Goal: Task Accomplishment & Management: Use online tool/utility

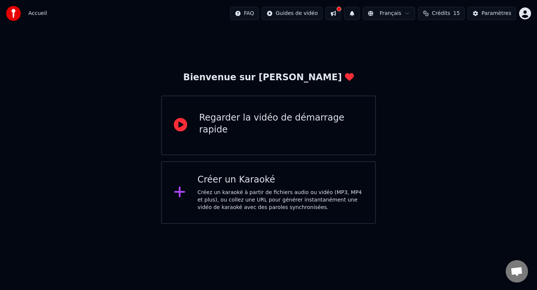
click at [210, 196] on div "Créez un karaoké à partir de fichiers audio ou vidéo (MP3, MP4 et plus), ou col…" at bounding box center [281, 200] width 166 height 22
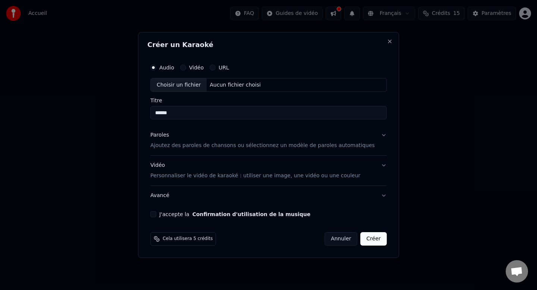
click at [221, 86] on div "Aucun fichier choisi" at bounding box center [235, 84] width 57 height 7
click at [264, 151] on button "Paroles Ajoutez des paroles de chansons ou sélectionnez un modèle de paroles au…" at bounding box center [268, 141] width 236 height 30
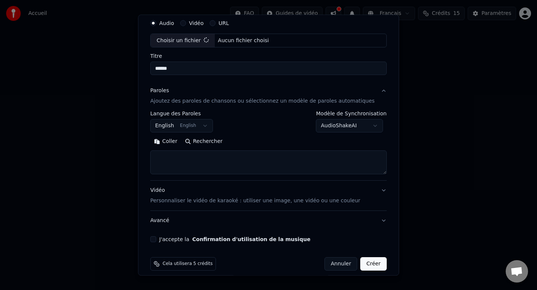
scroll to position [27, 0]
type input "**********"
click at [210, 126] on button "English English" at bounding box center [181, 125] width 63 height 13
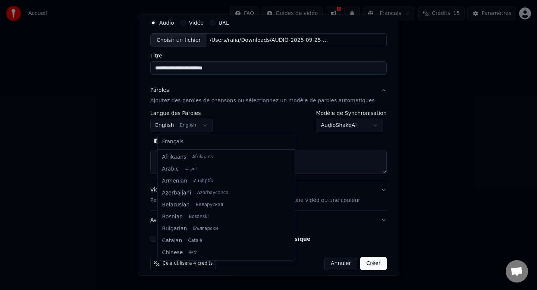
scroll to position [60, 0]
select select "**"
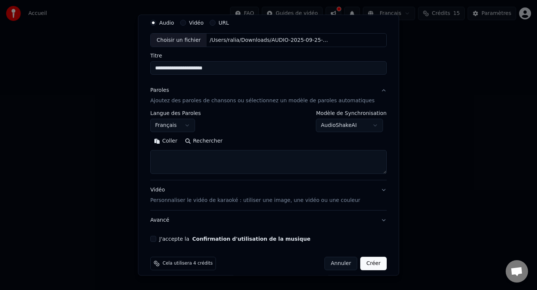
click at [185, 167] on textarea at bounding box center [268, 162] width 236 height 24
paste textarea "**********"
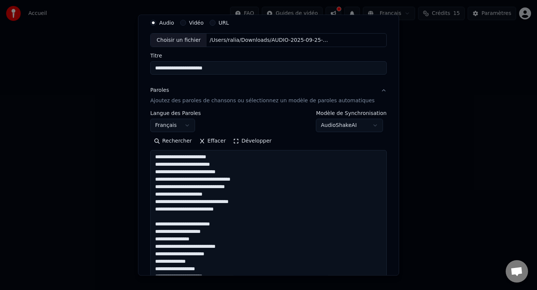
scroll to position [456, 0]
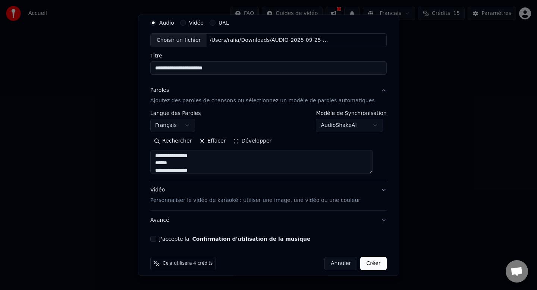
drag, startPoint x: 195, startPoint y: 158, endPoint x: 161, endPoint y: 158, distance: 33.9
click at [161, 158] on textarea at bounding box center [261, 162] width 223 height 24
click at [195, 155] on textarea at bounding box center [261, 162] width 223 height 24
paste textarea "**********"
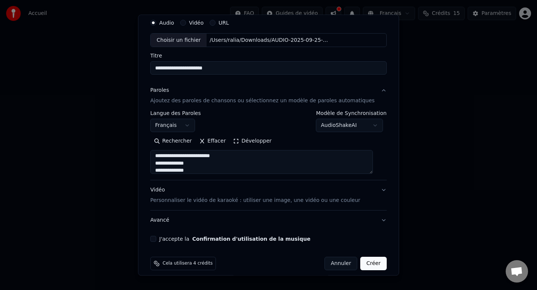
scroll to position [456, 0]
paste textarea "**********"
click at [198, 154] on textarea at bounding box center [261, 162] width 223 height 24
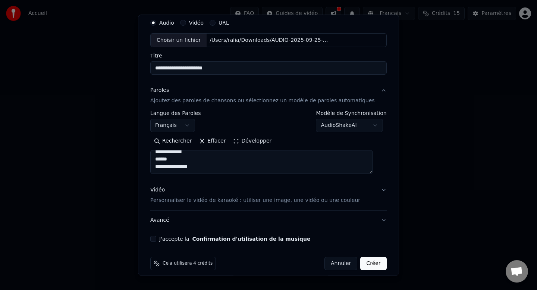
scroll to position [473, 0]
click at [199, 168] on textarea at bounding box center [261, 162] width 223 height 24
paste textarea "**********"
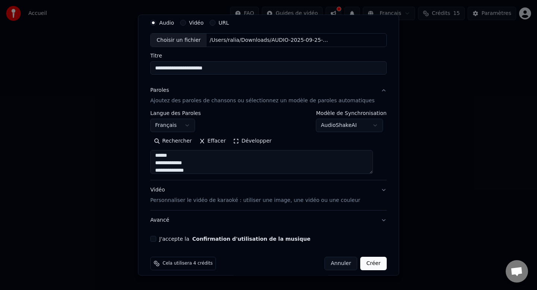
paste textarea "**********"
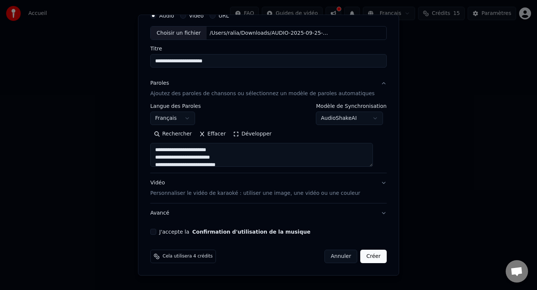
type textarea "**********"
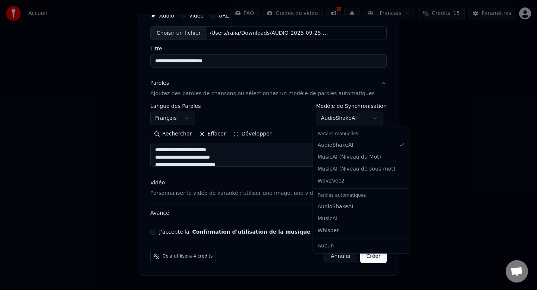
click at [336, 119] on body "**********" at bounding box center [268, 112] width 537 height 224
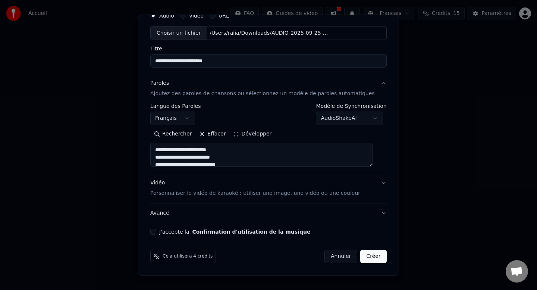
click at [281, 182] on body "**********" at bounding box center [268, 112] width 537 height 224
click at [292, 198] on button "Vidéo Personnaliser le vidéo de karaoké : utiliser une image, une vidéo ou une …" at bounding box center [268, 188] width 236 height 30
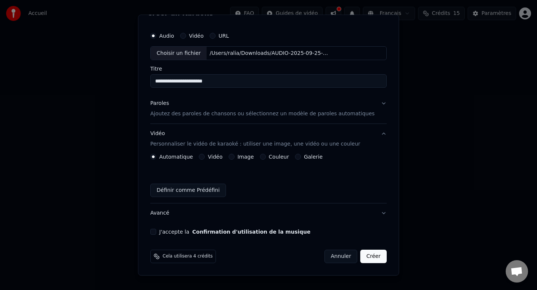
scroll to position [14, 0]
click at [269, 159] on div "Couleur" at bounding box center [274, 157] width 29 height 6
click at [266, 158] on button "Couleur" at bounding box center [263, 157] width 6 height 6
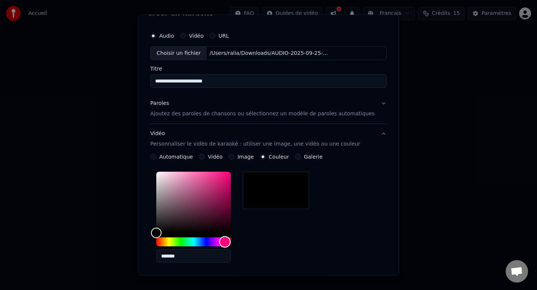
drag, startPoint x: 164, startPoint y: 243, endPoint x: 231, endPoint y: 241, distance: 67.1
click at [230, 241] on div "Hue" at bounding box center [225, 242] width 12 height 12
click at [231, 239] on div "Hue" at bounding box center [226, 242] width 12 height 12
click at [269, 242] on div "*******" at bounding box center [268, 219] width 236 height 100
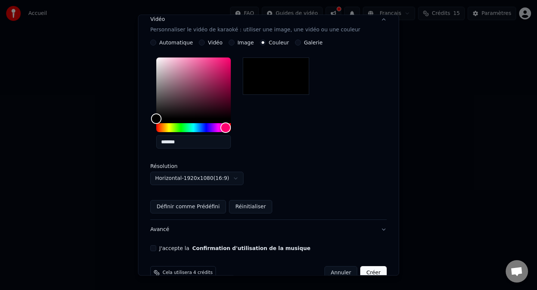
scroll to position [145, 0]
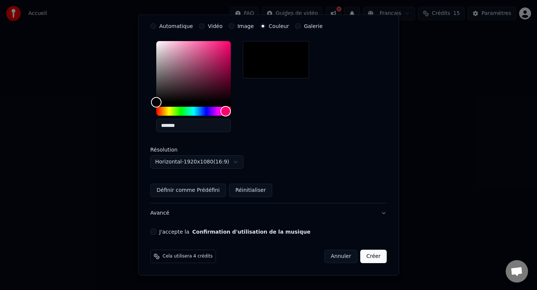
click at [156, 233] on button "J'accepte la Confirmation d'utilisation de la musique" at bounding box center [153, 232] width 6 height 6
click at [367, 259] on button "Créer" at bounding box center [373, 256] width 26 height 13
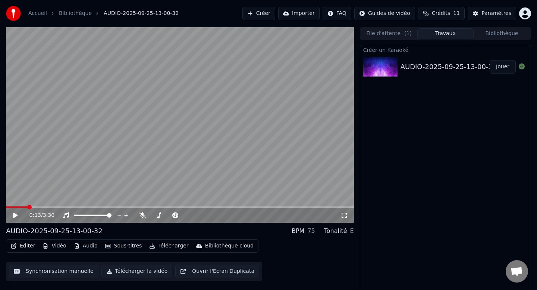
click at [136, 273] on button "Télécharger la vidéo" at bounding box center [136, 270] width 71 height 13
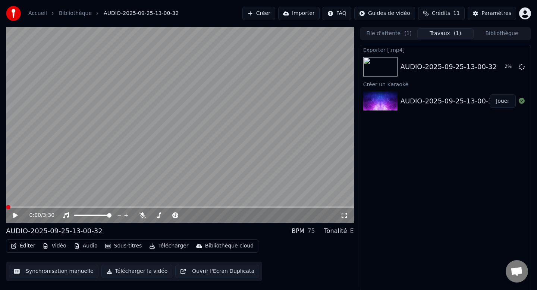
click at [0, 204] on div "0:00 / 3:30 AUDIO-2025-09-25-13-00-32 BPM 75 Tonalité E Éditer Vidéo Audio Sous…" at bounding box center [268, 159] width 537 height 264
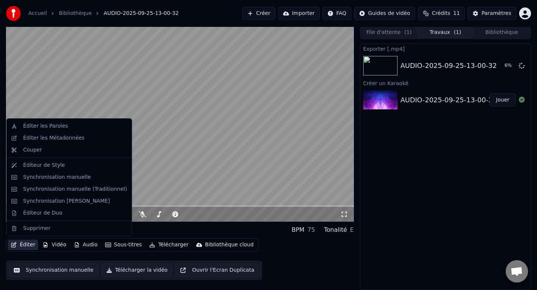
click at [20, 245] on button "Éditer" at bounding box center [23, 244] width 30 height 10
click at [47, 138] on div "Éditer les Métadonnées" at bounding box center [53, 137] width 61 height 7
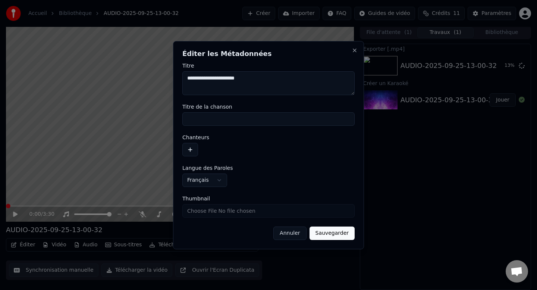
click at [290, 235] on button "Annuler" at bounding box center [289, 232] width 33 height 13
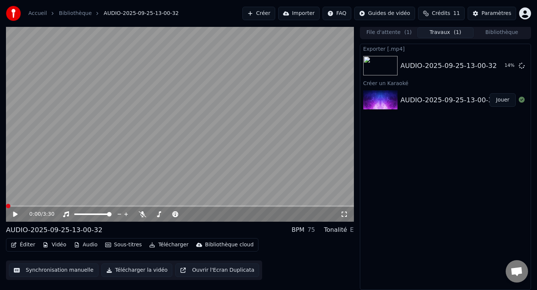
click at [18, 243] on button "Éditer" at bounding box center [23, 244] width 30 height 10
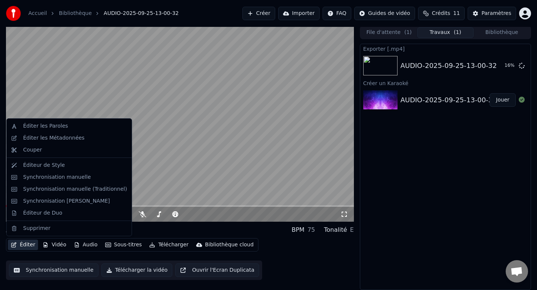
click at [63, 105] on video at bounding box center [180, 124] width 348 height 196
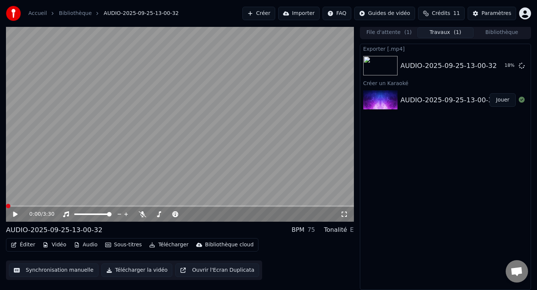
click at [6, 205] on span at bounding box center [8, 206] width 4 height 4
click at [13, 213] on icon at bounding box center [15, 213] width 4 height 5
click at [16, 247] on button "Éditer" at bounding box center [23, 244] width 30 height 10
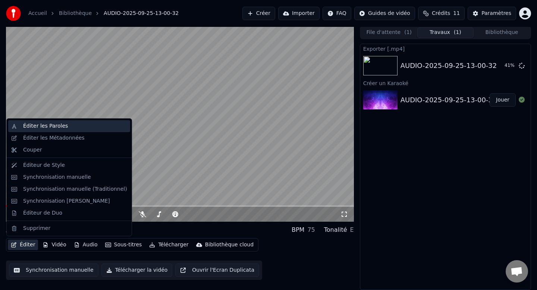
click at [33, 127] on div "Éditer les Paroles" at bounding box center [45, 125] width 45 height 7
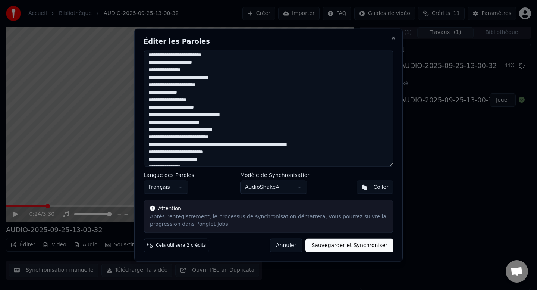
scroll to position [0, 0]
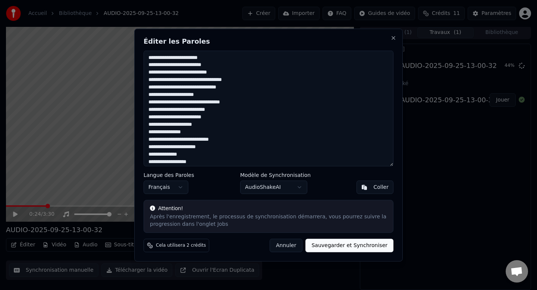
click at [253, 185] on body "Accueil Bibliothèque AUDIO-2025-09-25-13-00-32 Créer Importer FAQ Guides de vid…" at bounding box center [268, 144] width 537 height 290
click at [287, 246] on body "Accueil Bibliothèque AUDIO-2025-09-25-13-00-32 Créer Importer FAQ Guides de vid…" at bounding box center [268, 144] width 537 height 290
click at [287, 246] on button "Annuler" at bounding box center [285, 245] width 33 height 13
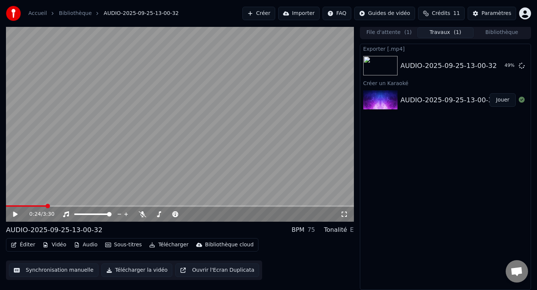
click at [86, 243] on button "Audio" at bounding box center [86, 244] width 30 height 10
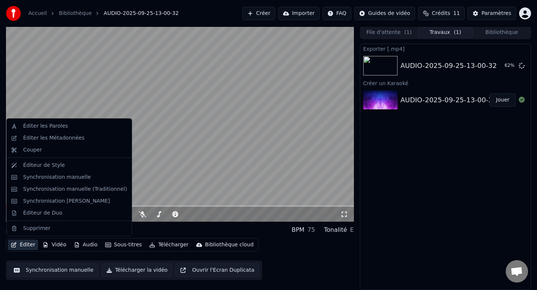
click at [78, 17] on link "Bibliothèque" at bounding box center [75, 13] width 33 height 7
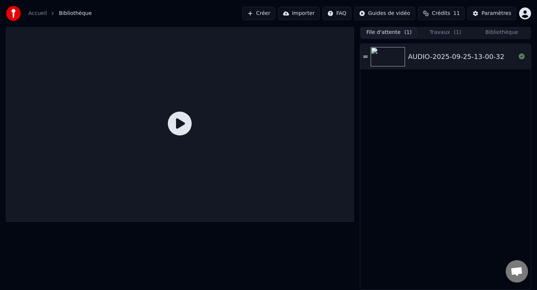
click at [391, 31] on button "File d'attente ( 1 )" at bounding box center [389, 32] width 56 height 11
click at [258, 16] on button "Créer" at bounding box center [258, 13] width 33 height 13
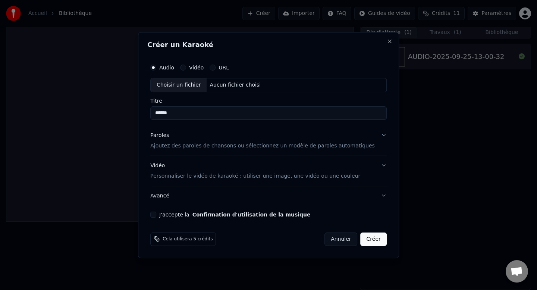
click at [252, 82] on div "Aucun fichier choisi" at bounding box center [235, 84] width 57 height 7
click at [205, 114] on input "**********" at bounding box center [268, 112] width 236 height 13
type input "******"
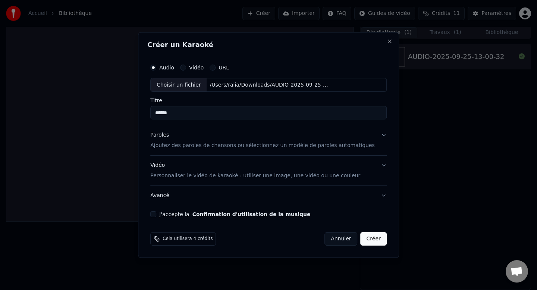
click at [377, 167] on button "Vidéo Personnaliser le vidéo de karaoké : utiliser une image, une vidéo ou une …" at bounding box center [268, 171] width 236 height 30
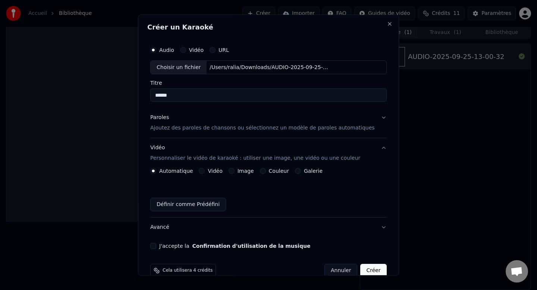
click at [266, 171] on button "Couleur" at bounding box center [263, 171] width 6 height 6
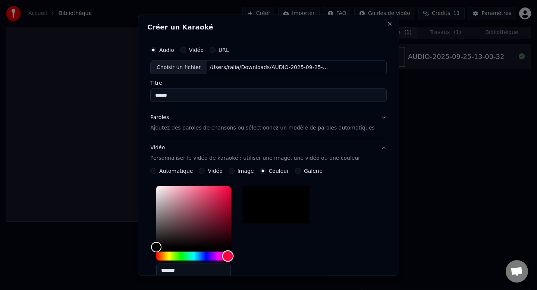
drag, startPoint x: 160, startPoint y: 257, endPoint x: 234, endPoint y: 258, distance: 74.2
click at [233, 258] on div "Hue" at bounding box center [228, 256] width 12 height 12
click at [288, 254] on div "*******" at bounding box center [268, 233] width 236 height 100
click at [377, 119] on button "Paroles Ajoutez des paroles de chansons ou sélectionnez un modèle de paroles au…" at bounding box center [268, 123] width 236 height 30
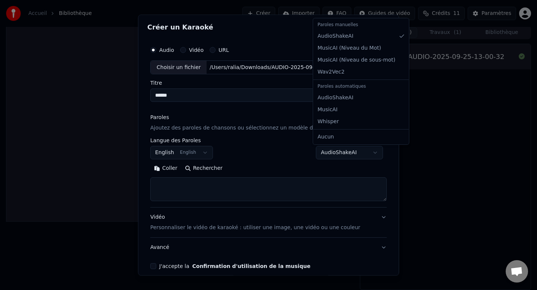
click at [348, 148] on body "**********" at bounding box center [268, 144] width 537 height 290
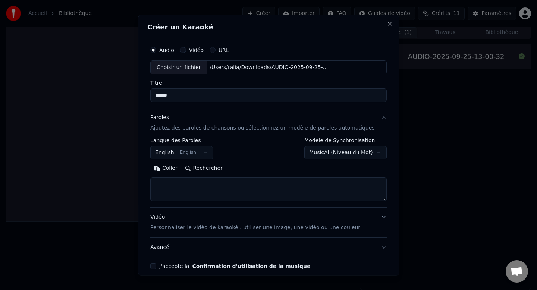
scroll to position [34, 0]
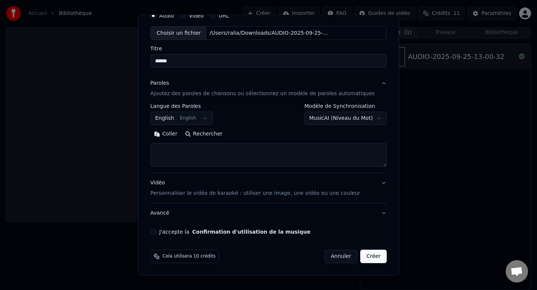
click at [365, 258] on button "Créer" at bounding box center [373, 256] width 26 height 13
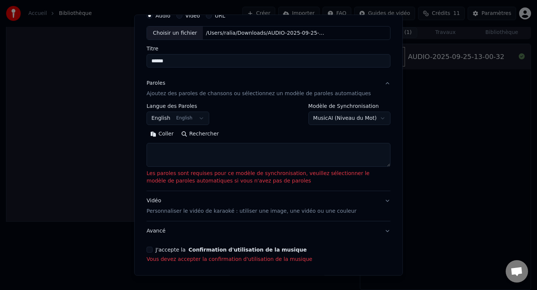
click at [337, 119] on body "**********" at bounding box center [268, 144] width 537 height 290
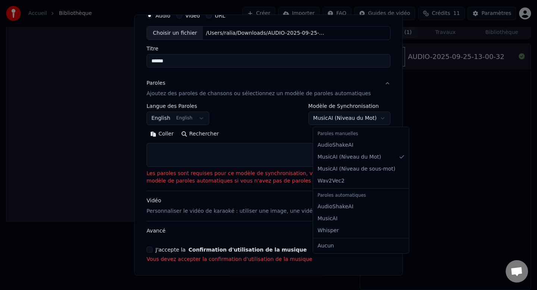
select select "**********"
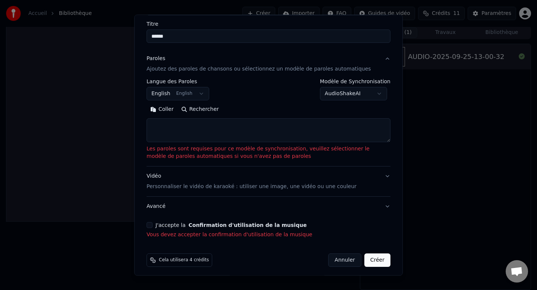
scroll to position [63, 0]
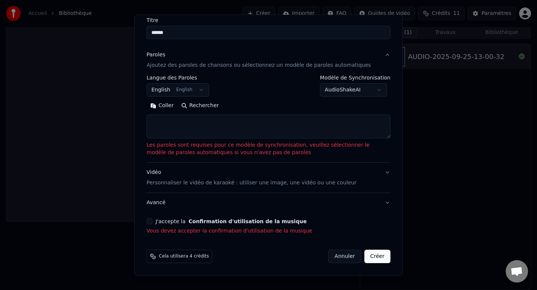
click at [384, 263] on div "Cela utilisera 4 crédits Annuler Créer" at bounding box center [268, 256] width 250 height 19
click at [380, 256] on button "Créer" at bounding box center [377, 256] width 26 height 13
click at [372, 256] on button "Créer" at bounding box center [377, 256] width 26 height 13
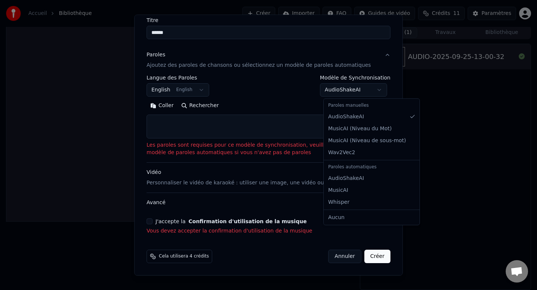
click at [365, 88] on body "**********" at bounding box center [268, 144] width 537 height 290
click at [175, 94] on body "**********" at bounding box center [268, 144] width 537 height 290
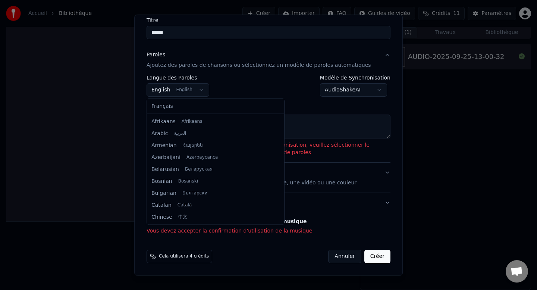
click at [175, 94] on body "**********" at bounding box center [268, 144] width 537 height 290
select select "**"
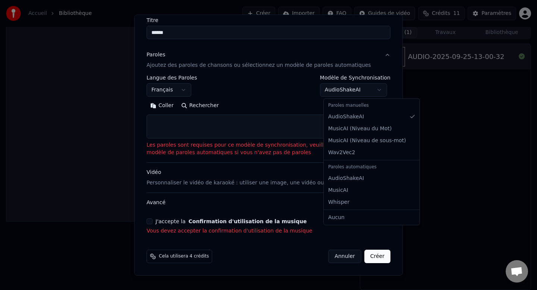
click at [347, 91] on body "**********" at bounding box center [268, 144] width 537 height 290
click at [350, 88] on body "**********" at bounding box center [268, 144] width 537 height 290
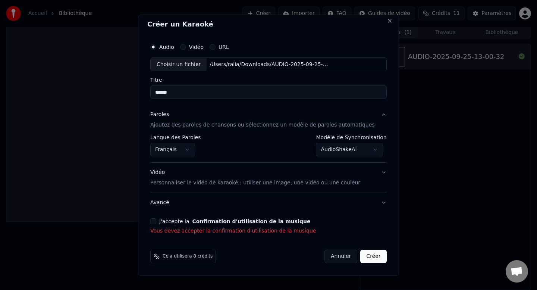
click at [334, 152] on body "**********" at bounding box center [268, 144] width 537 height 290
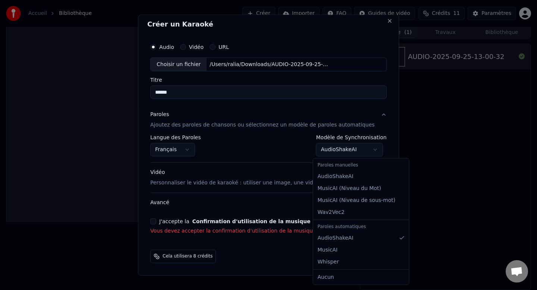
select select "**********"
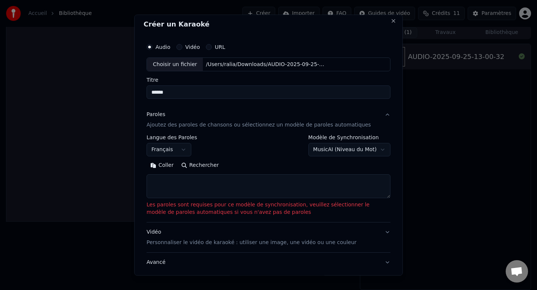
click at [250, 185] on textarea at bounding box center [268, 186] width 244 height 24
paste textarea "**********"
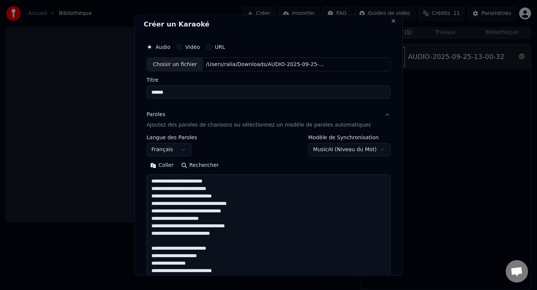
scroll to position [456, 0]
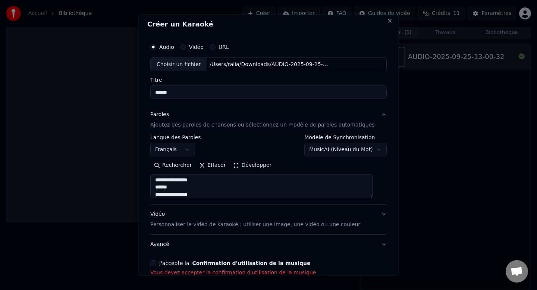
click at [198, 193] on textarea at bounding box center [261, 186] width 223 height 24
drag, startPoint x: 198, startPoint y: 193, endPoint x: 158, endPoint y: 194, distance: 39.5
click at [158, 195] on textarea at bounding box center [261, 186] width 223 height 24
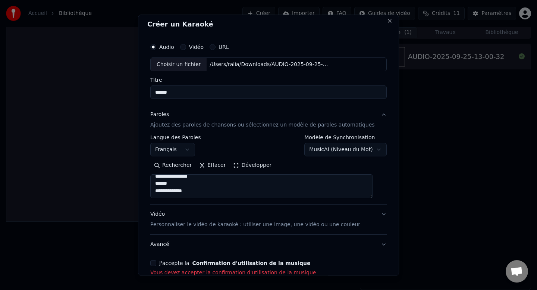
drag, startPoint x: 161, startPoint y: 192, endPoint x: 211, endPoint y: 190, distance: 50.3
click at [211, 190] on textarea at bounding box center [261, 186] width 223 height 24
paste textarea "**********"
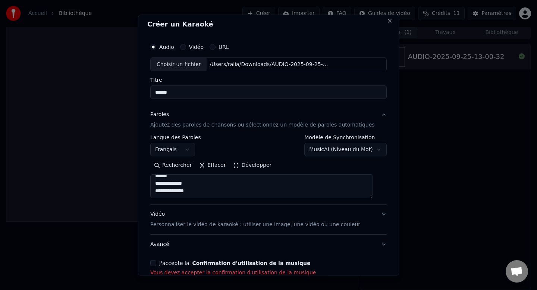
paste textarea "**********"
click at [200, 187] on textarea at bounding box center [261, 186] width 223 height 24
click at [199, 189] on textarea at bounding box center [261, 186] width 223 height 24
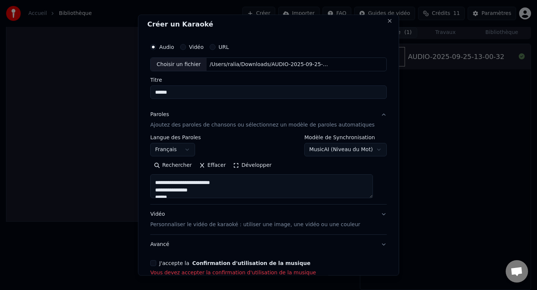
click at [199, 189] on textarea at bounding box center [261, 186] width 223 height 24
paste textarea "**********"
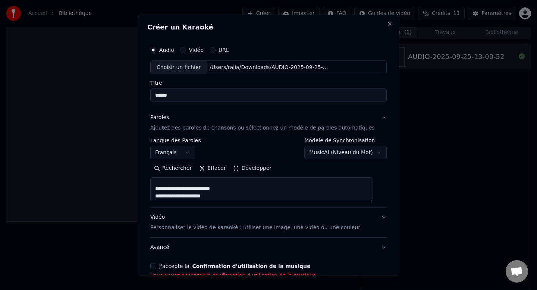
scroll to position [0, 0]
type textarea "**********"
click at [327, 155] on body "**********" at bounding box center [268, 144] width 537 height 290
click at [323, 174] on body "**********" at bounding box center [268, 144] width 537 height 290
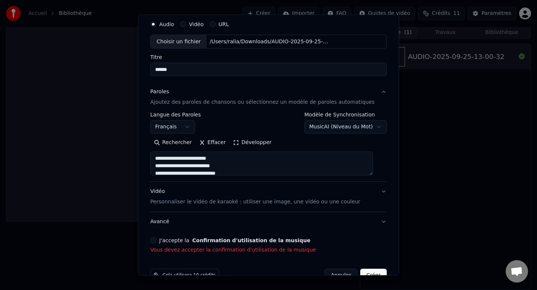
scroll to position [45, 0]
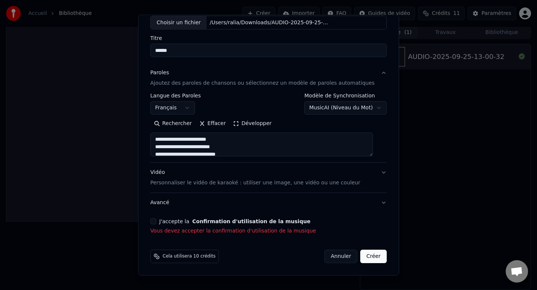
click at [156, 222] on button "J'accepte la Confirmation d'utilisation de la musique" at bounding box center [153, 221] width 6 height 6
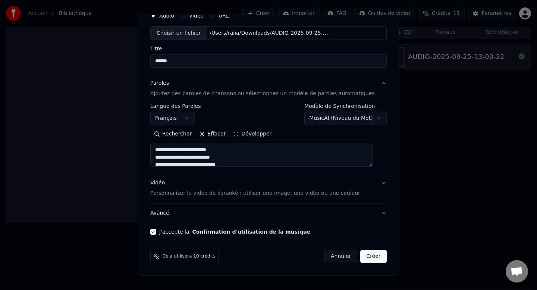
click at [370, 256] on button "Créer" at bounding box center [373, 256] width 26 height 13
select select "**********"
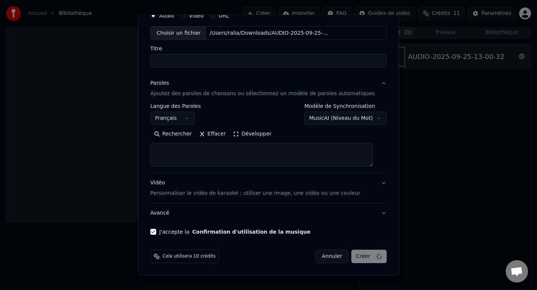
select select
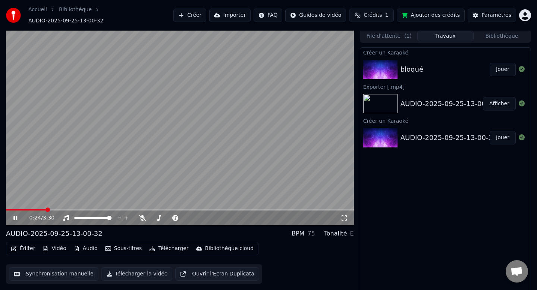
click at [13, 215] on icon at bounding box center [21, 218] width 18 height 6
click at [199, 15] on button "Créer" at bounding box center [189, 15] width 33 height 13
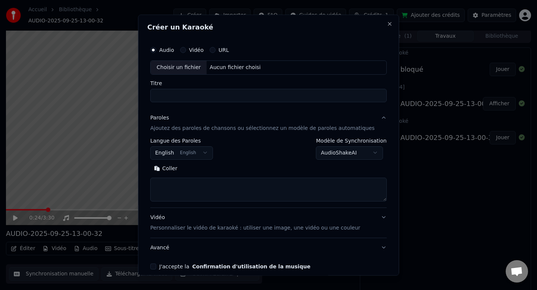
click at [186, 67] on div "Choisir un fichier" at bounding box center [179, 67] width 56 height 13
type input "**********"
click at [186, 49] on button "Vidéo" at bounding box center [183, 50] width 6 height 6
click at [166, 50] on label "Audio" at bounding box center [166, 49] width 15 height 5
click at [156, 50] on button "Audio" at bounding box center [153, 50] width 6 height 6
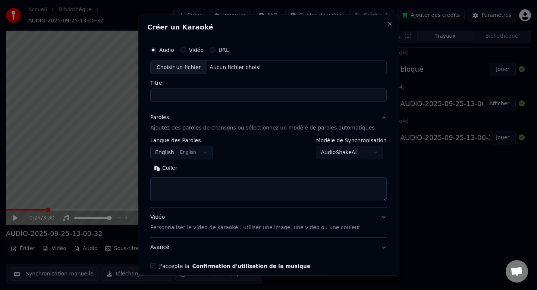
click at [229, 69] on div "Aucun fichier choisi" at bounding box center [235, 67] width 57 height 7
type input "**********"
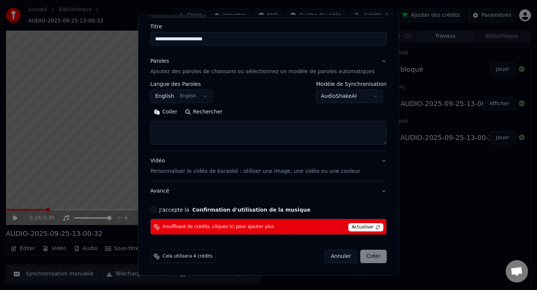
scroll to position [56, 0]
click at [351, 229] on span "Actualiser" at bounding box center [365, 227] width 35 height 8
click at [350, 228] on span "Actualiser" at bounding box center [365, 227] width 35 height 8
click at [330, 261] on button "Annuler" at bounding box center [340, 256] width 33 height 13
select select
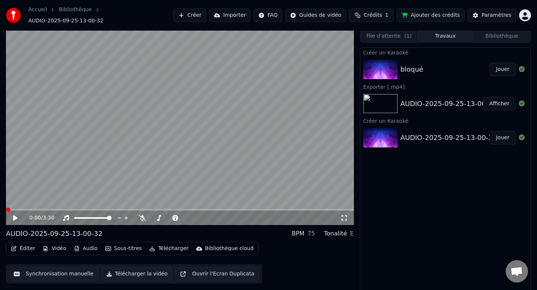
click at [0, 205] on div "0:00 / 3:30 AUDIO-2025-09-25-13-00-32 BPM 75 Tonalité E Éditer Vidéo Audio Sous…" at bounding box center [268, 161] width 537 height 264
click at [402, 72] on div "bloqué Jouer" at bounding box center [445, 69] width 170 height 25
click at [396, 68] on img at bounding box center [380, 69] width 34 height 19
click at [409, 101] on div "AUDIO-2025-09-25-13-00-32" at bounding box center [448, 103] width 97 height 10
click at [415, 132] on div "AUDIO-2025-09-25-13-00-32" at bounding box center [448, 137] width 97 height 10
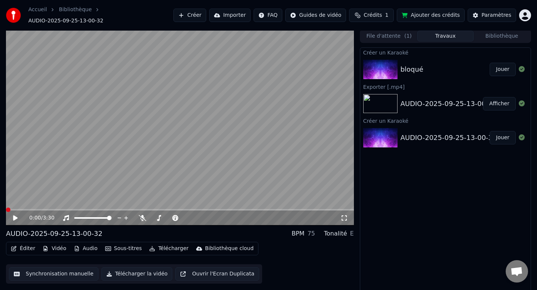
click at [406, 91] on div "AUDIO-2025-09-25-13-00-32 Afficher" at bounding box center [445, 103] width 170 height 25
click at [405, 73] on div "bloqué Jouer" at bounding box center [445, 69] width 170 height 25
click at [431, 34] on button "Travaux" at bounding box center [445, 36] width 56 height 11
click at [436, 33] on button "Travaux" at bounding box center [445, 36] width 56 height 11
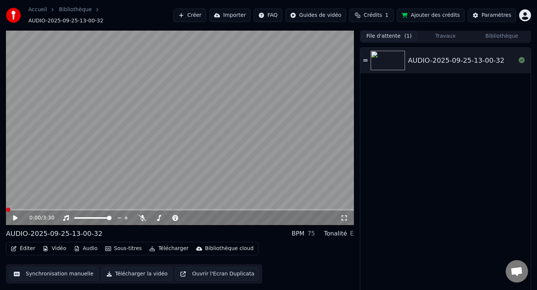
click at [403, 33] on button "File d'attente ( 1 )" at bounding box center [389, 36] width 56 height 11
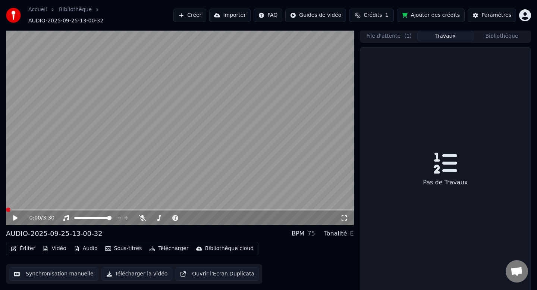
click at [431, 31] on button "Travaux" at bounding box center [445, 36] width 56 height 11
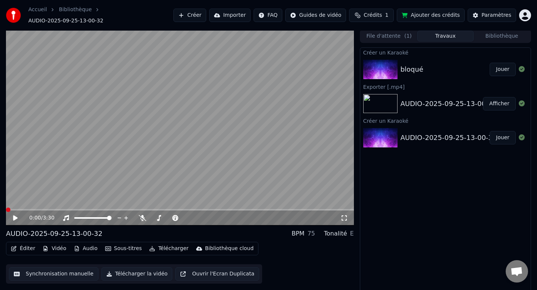
click at [417, 68] on div "bloqué" at bounding box center [411, 69] width 23 height 10
click at [500, 63] on button "Jouer" at bounding box center [502, 69] width 26 height 13
click at [489, 63] on button "Jouer" at bounding box center [502, 69] width 26 height 13
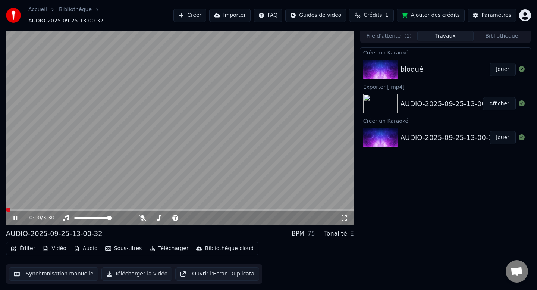
click at [489, 63] on button "Jouer" at bounding box center [502, 69] width 26 height 13
click at [17, 215] on icon at bounding box center [15, 217] width 4 height 4
click at [14, 216] on icon at bounding box center [21, 218] width 18 height 6
click at [151, 102] on video at bounding box center [180, 127] width 348 height 196
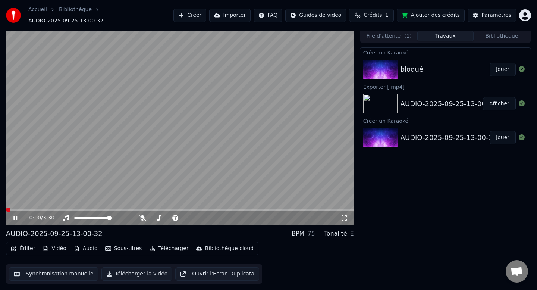
click at [0, 205] on div "0:00 / 3:30 AUDIO-2025-09-25-13-00-32 BPM 75 Tonalité E Éditer Vidéo Audio Sous…" at bounding box center [268, 161] width 537 height 264
click at [13, 215] on icon at bounding box center [15, 217] width 4 height 5
click at [6, 207] on span at bounding box center [8, 209] width 4 height 4
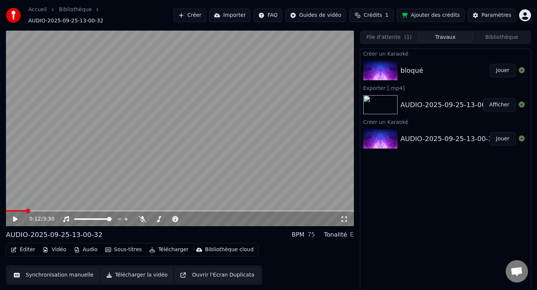
click at [103, 17] on span "AUDIO-2025-09-25-13-00-32" at bounding box center [65, 20] width 75 height 7
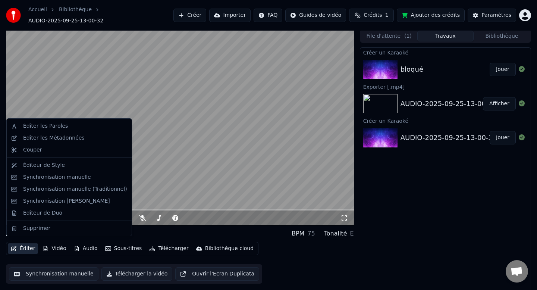
click at [19, 247] on button "Éditer" at bounding box center [23, 248] width 30 height 10
click at [51, 163] on div "Éditeur de Style" at bounding box center [44, 164] width 42 height 7
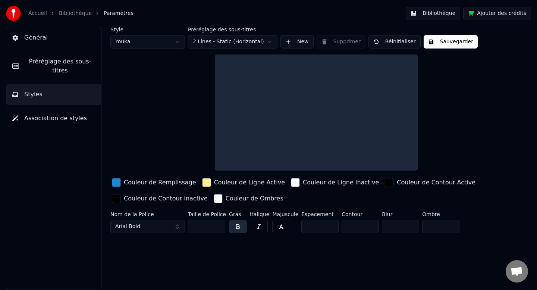
click at [117, 182] on div "button" at bounding box center [116, 182] width 9 height 9
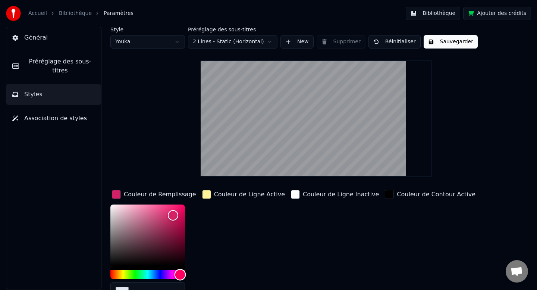
drag, startPoint x: 153, startPoint y: 260, endPoint x: 180, endPoint y: 264, distance: 27.6
click at [180, 264] on div at bounding box center [147, 241] width 75 height 75
click at [155, 43] on html "Accueil Bibliothèque Paramètres Bibliothèque Ajouter des crédits Général Prérég…" at bounding box center [268, 145] width 537 height 290
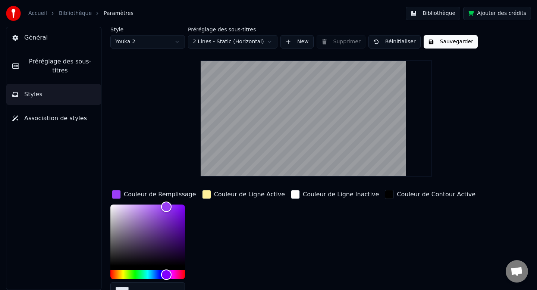
click at [159, 42] on html "Accueil Bibliothèque Paramètres Bibliothèque Ajouter des crédits Général Prérég…" at bounding box center [268, 145] width 537 height 290
type input "*******"
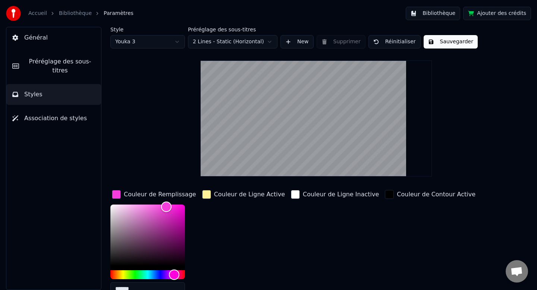
click at [255, 195] on div "Couleur de Ligne Active" at bounding box center [249, 194] width 71 height 9
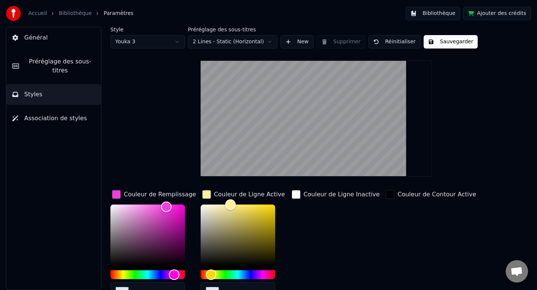
click at [318, 190] on div "Couleur de Ligne Inactive" at bounding box center [341, 194] width 76 height 9
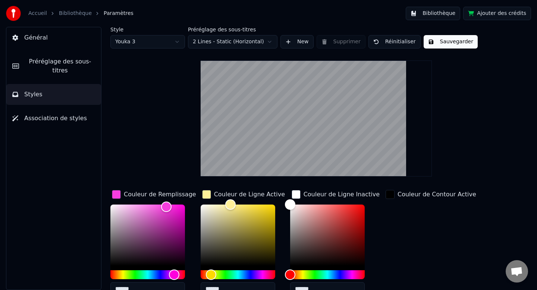
click at [407, 193] on div "Couleur de Contour Active" at bounding box center [436, 194] width 79 height 9
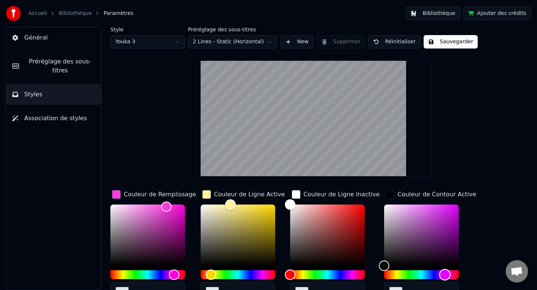
drag, startPoint x: 379, startPoint y: 274, endPoint x: 427, endPoint y: 270, distance: 48.3
click at [439, 270] on div "Hue" at bounding box center [445, 274] width 12 height 12
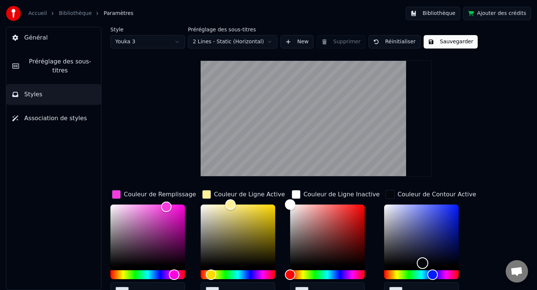
type input "*******"
drag, startPoint x: 378, startPoint y: 263, endPoint x: 429, endPoint y: 261, distance: 50.7
click at [429, 261] on div "Color" at bounding box center [435, 262] width 12 height 12
click at [385, 197] on div "button" at bounding box center [389, 194] width 9 height 9
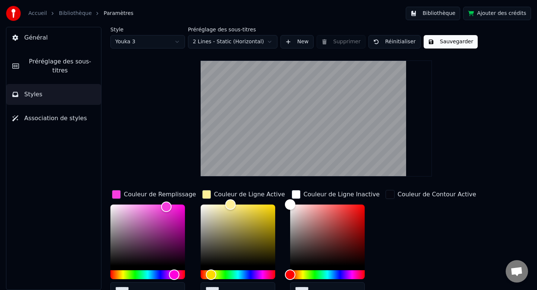
click at [385, 197] on div "button" at bounding box center [389, 194] width 9 height 9
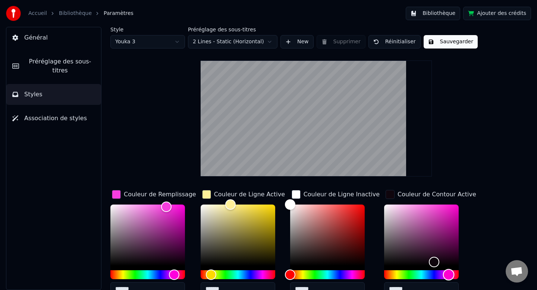
drag, startPoint x: 427, startPoint y: 272, endPoint x: 443, endPoint y: 272, distance: 16.0
click at [443, 272] on div "Hue" at bounding box center [449, 274] width 12 height 12
type input "*******"
click at [432, 262] on div "Color" at bounding box center [437, 263] width 12 height 12
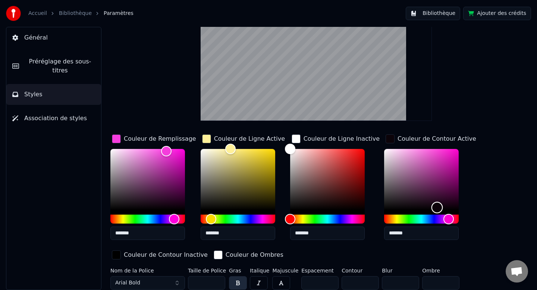
scroll to position [57, 0]
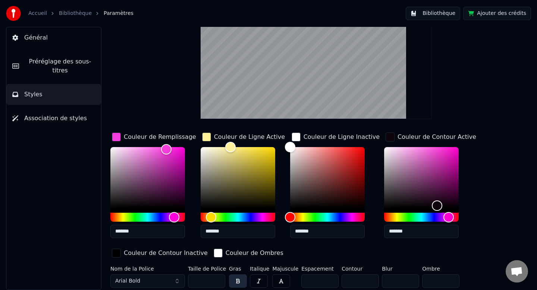
click at [165, 277] on button "Arial Bold" at bounding box center [147, 280] width 75 height 13
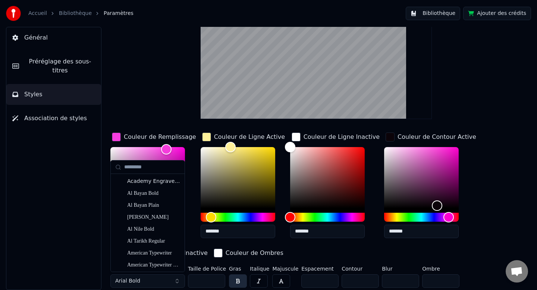
click at [174, 283] on button "Arial Bold" at bounding box center [147, 280] width 75 height 13
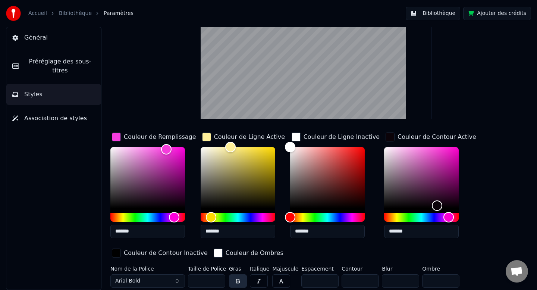
click at [174, 283] on button "Arial Bold" at bounding box center [147, 280] width 75 height 13
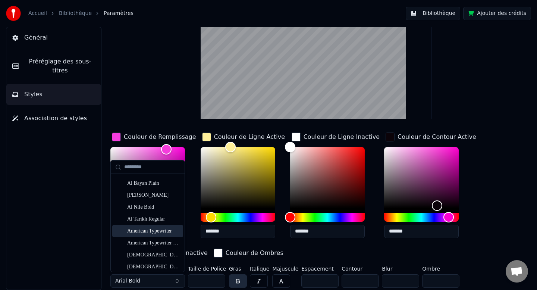
scroll to position [23, 0]
click at [162, 230] on div "American Typewriter" at bounding box center [153, 229] width 53 height 7
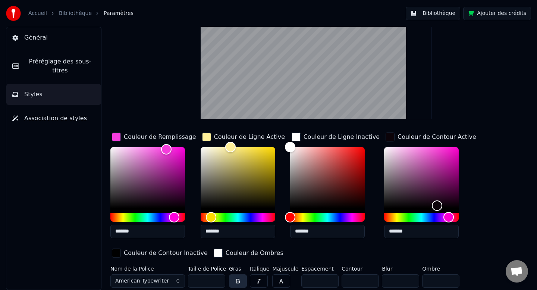
click at [152, 283] on span "American Typewriter" at bounding box center [142, 280] width 54 height 7
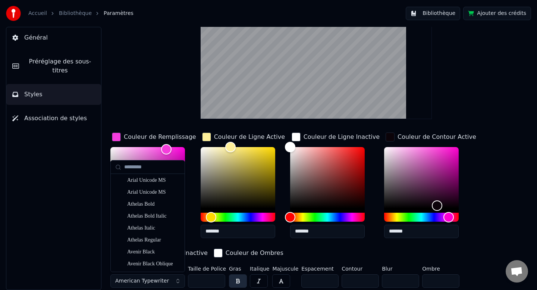
scroll to position [596, 0]
click at [163, 240] on div "Avenir Black" at bounding box center [153, 240] width 53 height 7
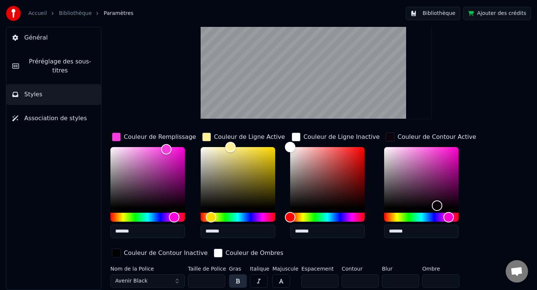
click at [155, 281] on button "Avenir Black" at bounding box center [147, 280] width 75 height 13
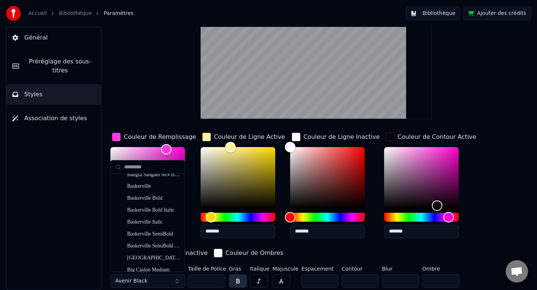
scroll to position [1302, 0]
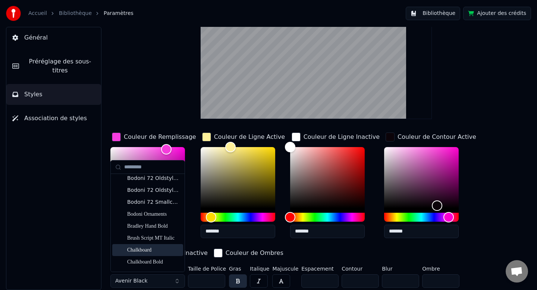
click at [153, 255] on div "Chalkboard" at bounding box center [147, 250] width 71 height 12
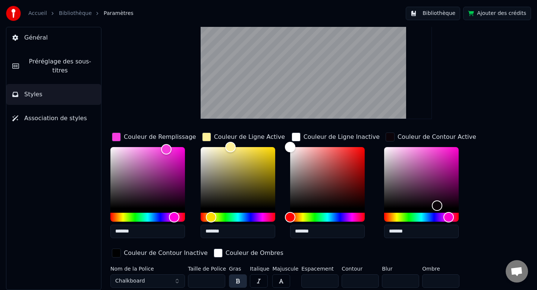
click at [154, 281] on button "Chalkboard" at bounding box center [147, 280] width 75 height 13
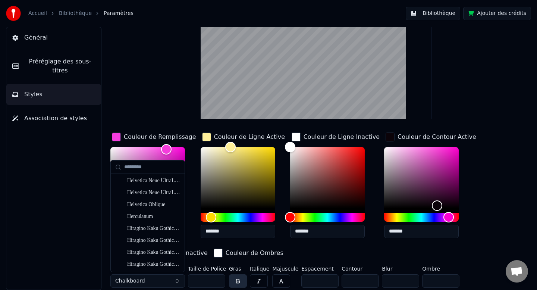
scroll to position [2705, 0]
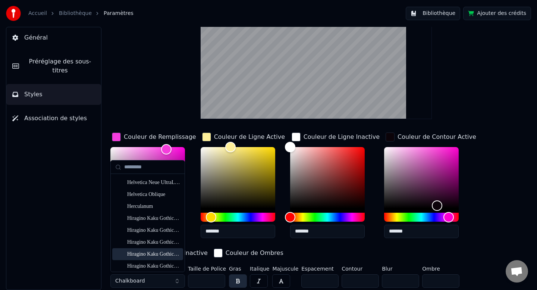
click at [153, 255] on div "Hiragino Kaku Gothic ProN W6" at bounding box center [153, 253] width 53 height 7
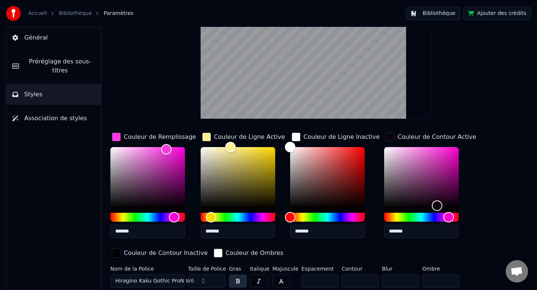
click at [156, 280] on span "Hiragino Kaku Gothic ProN W6" at bounding box center [154, 280] width 79 height 7
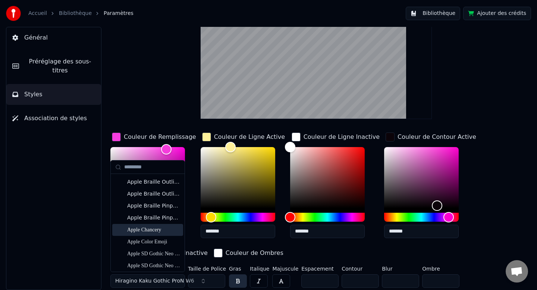
scroll to position [179, 0]
click at [154, 242] on div "Apple Color Emoji" at bounding box center [153, 240] width 53 height 7
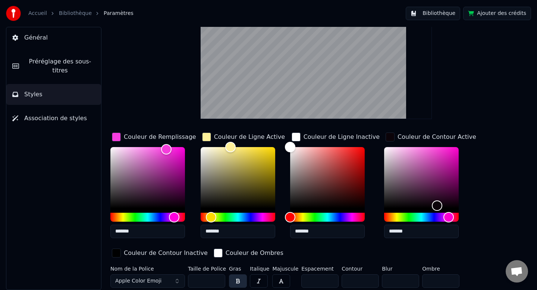
click at [155, 284] on button "Apple Color Emoji" at bounding box center [147, 280] width 75 height 13
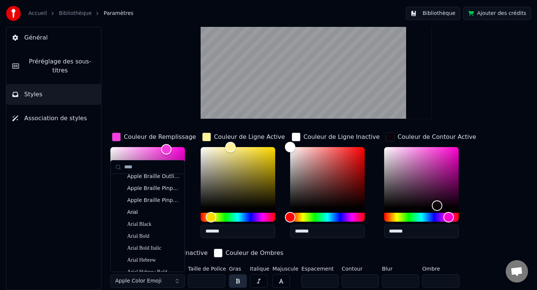
scroll to position [140, 0]
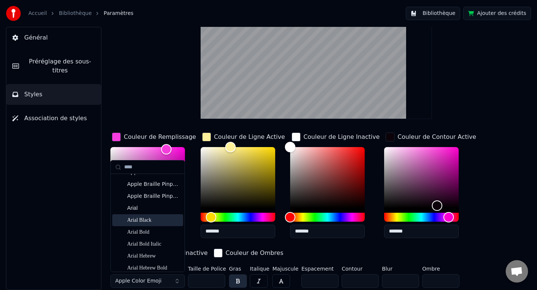
type input "****"
click at [136, 223] on div "Arial Black" at bounding box center [153, 219] width 53 height 7
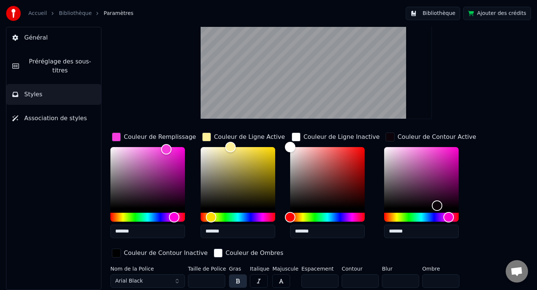
click at [148, 283] on button "Arial Black" at bounding box center [147, 280] width 75 height 13
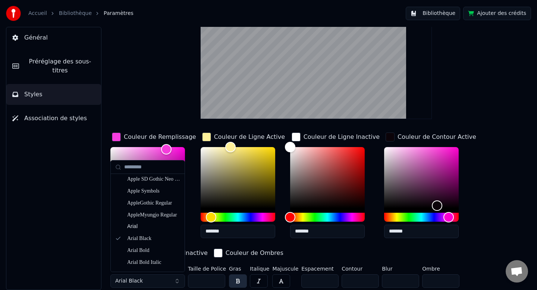
scroll to position [353, 0]
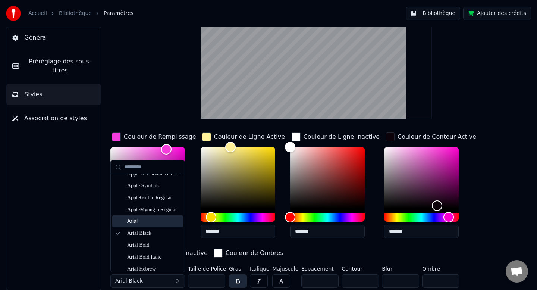
click at [132, 221] on div "Arial" at bounding box center [153, 220] width 53 height 7
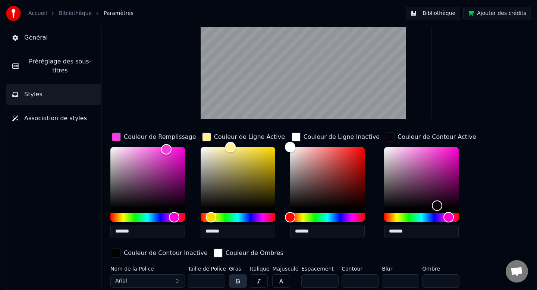
click at [75, 119] on span "Association de styles" at bounding box center [55, 118] width 63 height 9
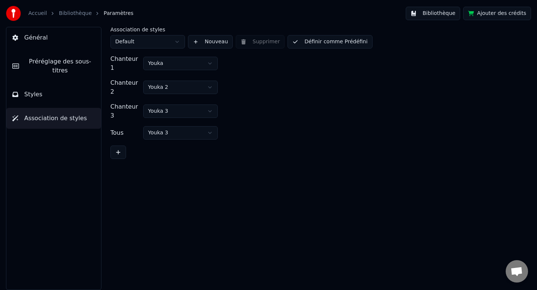
click at [80, 97] on button "Styles" at bounding box center [53, 94] width 95 height 21
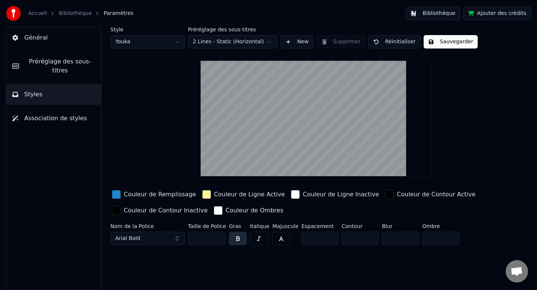
click at [41, 13] on link "Accueil" at bounding box center [37, 13] width 19 height 7
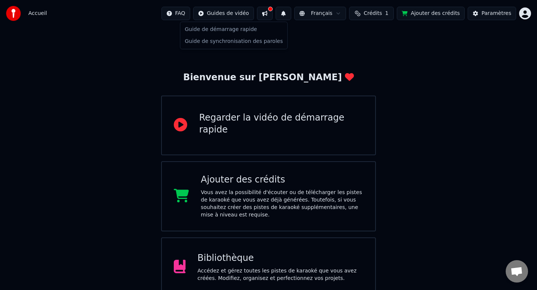
click at [241, 13] on html "Accueil FAQ Guides de vidéo Français Crédits 1 Ajouter des crédits Paramètres B…" at bounding box center [268, 182] width 537 height 365
click at [303, 269] on html "Accueil FAQ Guides de vidéo Français Crédits 1 Ajouter des crédits Paramètres B…" at bounding box center [268, 182] width 537 height 365
click at [303, 268] on div "Accédez et gérez toutes les pistes de karaoké que vous avez créées. Modifiez, o…" at bounding box center [281, 274] width 166 height 15
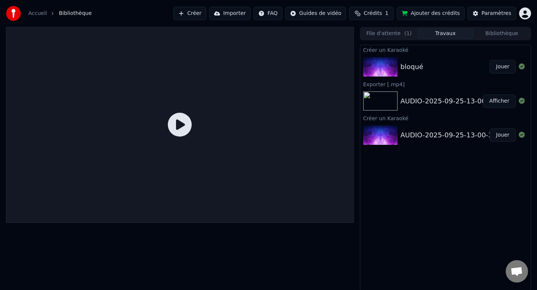
click at [408, 97] on div "AUDIO-2025-09-25-13-00-32" at bounding box center [448, 101] width 97 height 10
click at [503, 135] on button "Jouer" at bounding box center [502, 134] width 26 height 13
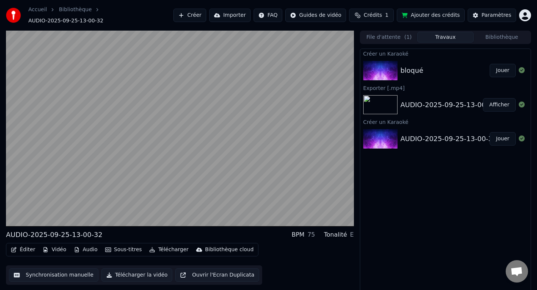
click at [489, 132] on button "Jouer" at bounding box center [502, 138] width 26 height 13
click at [438, 92] on div "AUDIO-2025-09-25-13-00-32 Afficher" at bounding box center [445, 104] width 170 height 25
click at [495, 100] on button "Afficher" at bounding box center [499, 104] width 33 height 13
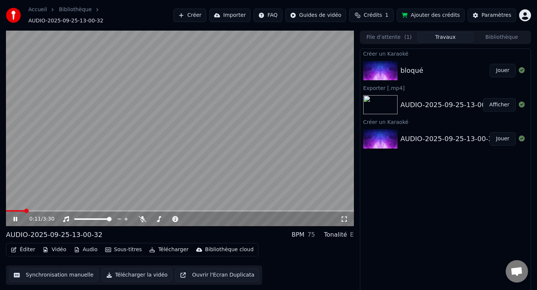
click at [14, 217] on icon at bounding box center [15, 219] width 4 height 4
click at [499, 68] on button "Jouer" at bounding box center [502, 70] width 26 height 13
click at [489, 64] on button "Jouer" at bounding box center [502, 70] width 26 height 13
click at [16, 217] on icon at bounding box center [15, 219] width 4 height 4
click at [17, 244] on button "Éditer" at bounding box center [23, 249] width 30 height 10
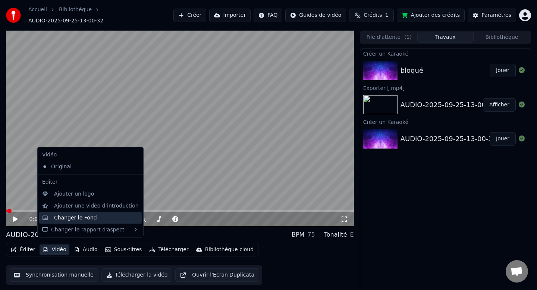
click at [57, 219] on div "Changer le Fond" at bounding box center [75, 217] width 43 height 7
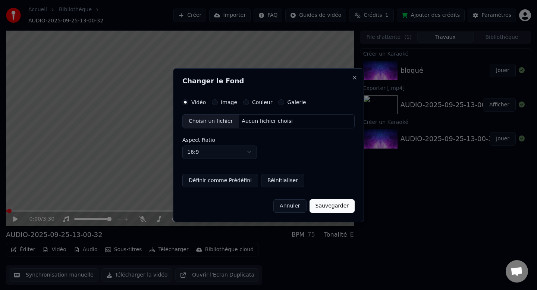
click at [243, 103] on button "Couleur" at bounding box center [246, 102] width 6 height 6
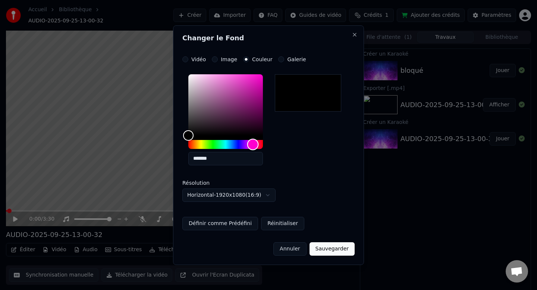
drag, startPoint x: 185, startPoint y: 144, endPoint x: 253, endPoint y: 144, distance: 67.8
click at [253, 144] on div "Hue" at bounding box center [253, 144] width 12 height 12
drag, startPoint x: 187, startPoint y: 134, endPoint x: 252, endPoint y: 133, distance: 64.1
click at [252, 133] on div "Color" at bounding box center [252, 133] width 12 height 12
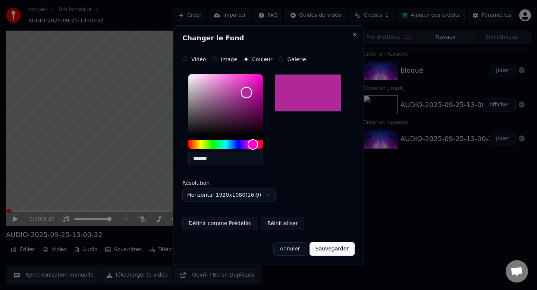
drag, startPoint x: 252, startPoint y: 133, endPoint x: 246, endPoint y: 93, distance: 40.3
click at [246, 93] on div "Color" at bounding box center [247, 93] width 12 height 12
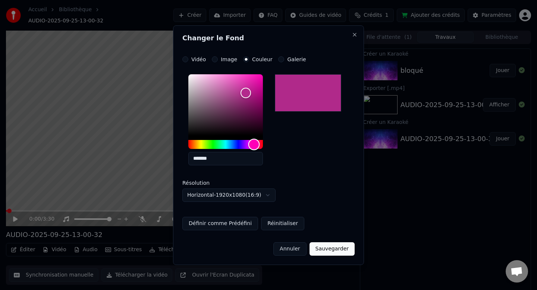
type input "*******"
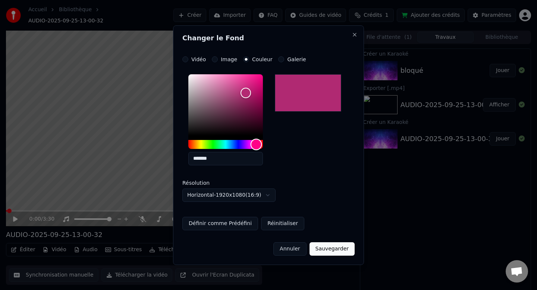
drag, startPoint x: 251, startPoint y: 144, endPoint x: 256, endPoint y: 144, distance: 5.2
click at [256, 144] on div "Hue" at bounding box center [256, 144] width 12 height 12
click at [323, 251] on button "Sauvegarder" at bounding box center [331, 248] width 45 height 13
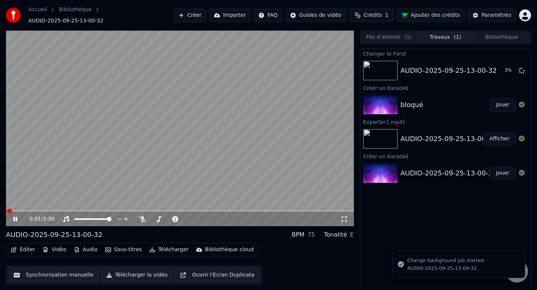
scroll to position [1, 0]
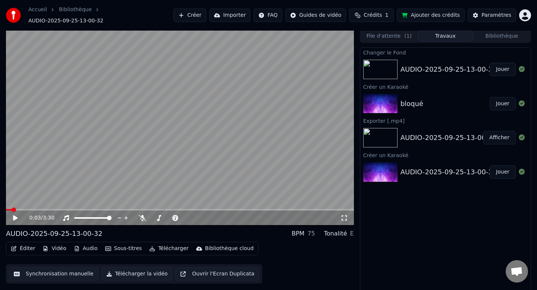
click at [501, 66] on button "Jouer" at bounding box center [502, 69] width 26 height 13
click at [489, 63] on button "Jouer" at bounding box center [502, 69] width 26 height 13
click at [16, 215] on icon at bounding box center [15, 217] width 4 height 4
click at [500, 99] on button "Jouer" at bounding box center [502, 103] width 26 height 13
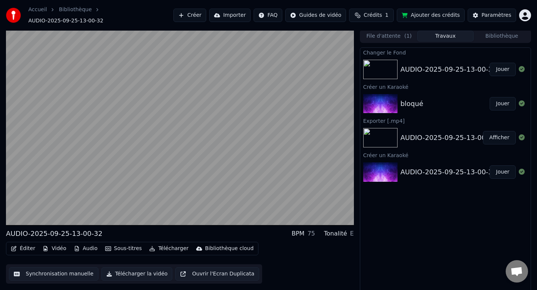
click at [499, 137] on button "Afficher" at bounding box center [499, 137] width 33 height 13
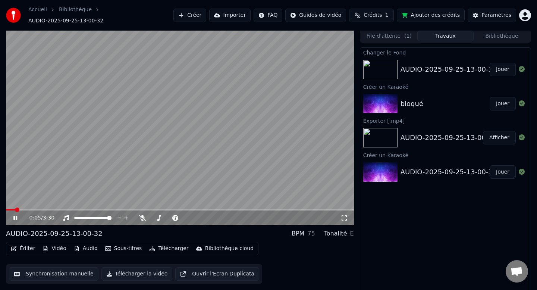
click at [504, 170] on button "Jouer" at bounding box center [502, 171] width 26 height 13
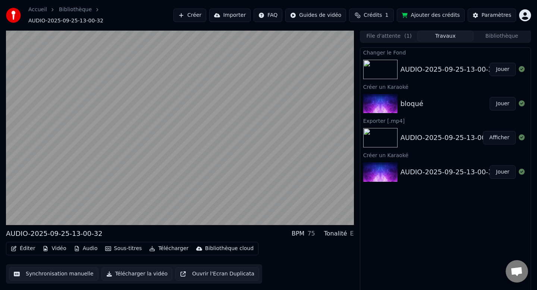
click at [396, 164] on img at bounding box center [380, 171] width 34 height 19
click at [496, 170] on button "Jouer" at bounding box center [502, 171] width 26 height 13
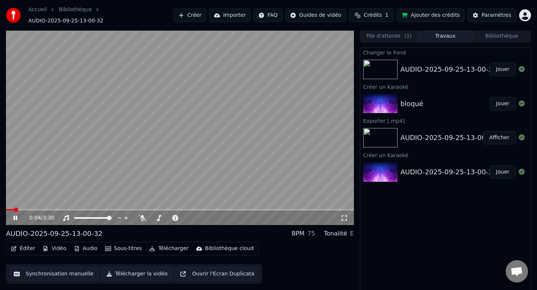
click at [489, 165] on button "Jouer" at bounding box center [502, 171] width 26 height 13
click at [16, 215] on icon at bounding box center [15, 217] width 4 height 4
click at [149, 271] on button "Télécharger la vidéo" at bounding box center [136, 273] width 71 height 13
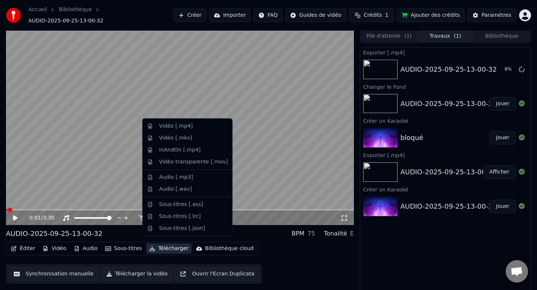
click at [162, 243] on button "Télécharger" at bounding box center [168, 248] width 45 height 10
click at [189, 128] on div "Vidéo [.mp4]" at bounding box center [176, 125] width 34 height 7
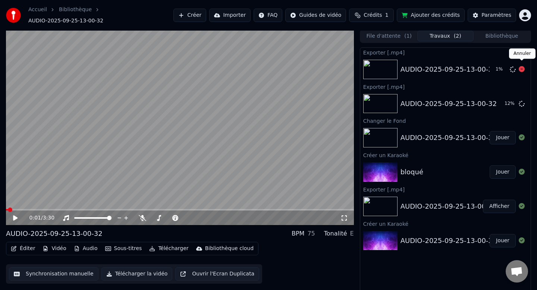
click at [522, 66] on icon at bounding box center [521, 69] width 6 height 6
click at [521, 66] on icon at bounding box center [521, 69] width 6 height 6
click at [521, 69] on button at bounding box center [521, 69] width 6 height 9
click at [521, 66] on icon at bounding box center [521, 69] width 6 height 6
click at [62, 246] on button "Vidéo" at bounding box center [54, 248] width 29 height 10
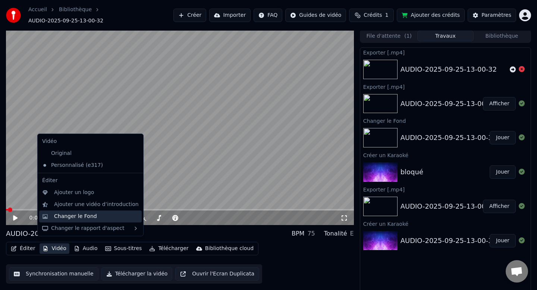
click at [75, 216] on div "Changer le Fond" at bounding box center [75, 215] width 43 height 7
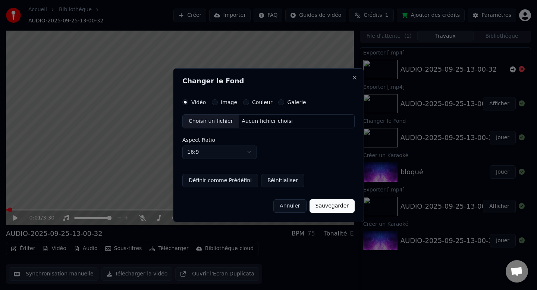
click at [214, 102] on button "Image" at bounding box center [215, 102] width 6 height 6
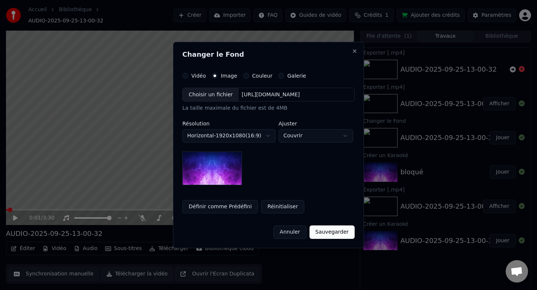
click at [224, 163] on img at bounding box center [212, 168] width 60 height 34
click at [223, 164] on img at bounding box center [212, 168] width 60 height 34
drag, startPoint x: 223, startPoint y: 164, endPoint x: 258, endPoint y: 172, distance: 36.3
click at [258, 172] on div "**********" at bounding box center [268, 137] width 172 height 98
click at [224, 171] on img at bounding box center [212, 168] width 60 height 34
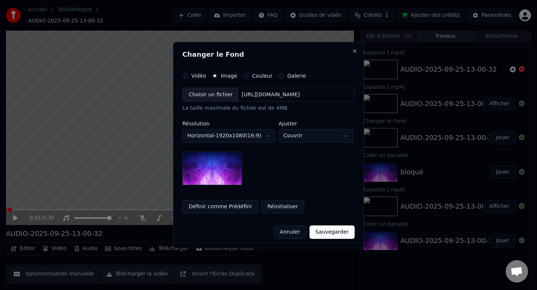
click at [224, 171] on img at bounding box center [212, 168] width 60 height 34
click at [240, 98] on div "Choisir un fichier [URL][DOMAIN_NAME]" at bounding box center [268, 95] width 172 height 14
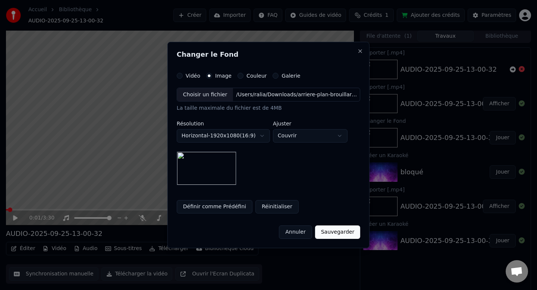
click at [334, 229] on button "Sauvegarder" at bounding box center [337, 231] width 45 height 13
